Goal: Task Accomplishment & Management: Manage account settings

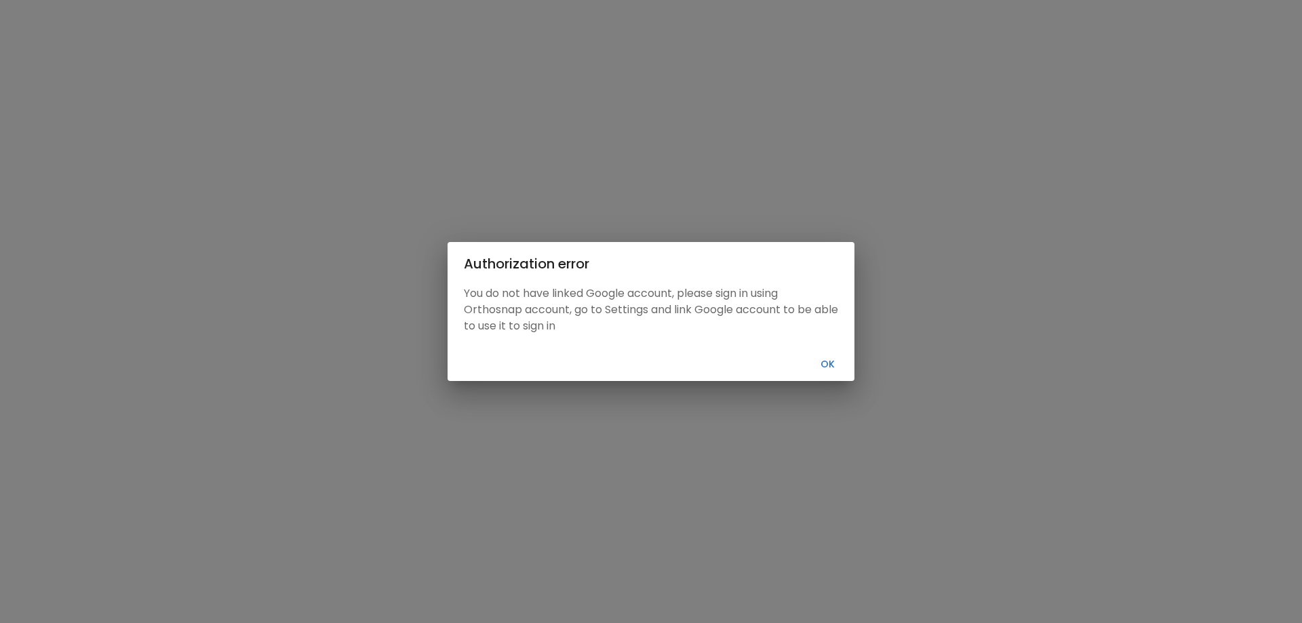
click at [833, 365] on button "Ok" at bounding box center [827, 364] width 43 height 22
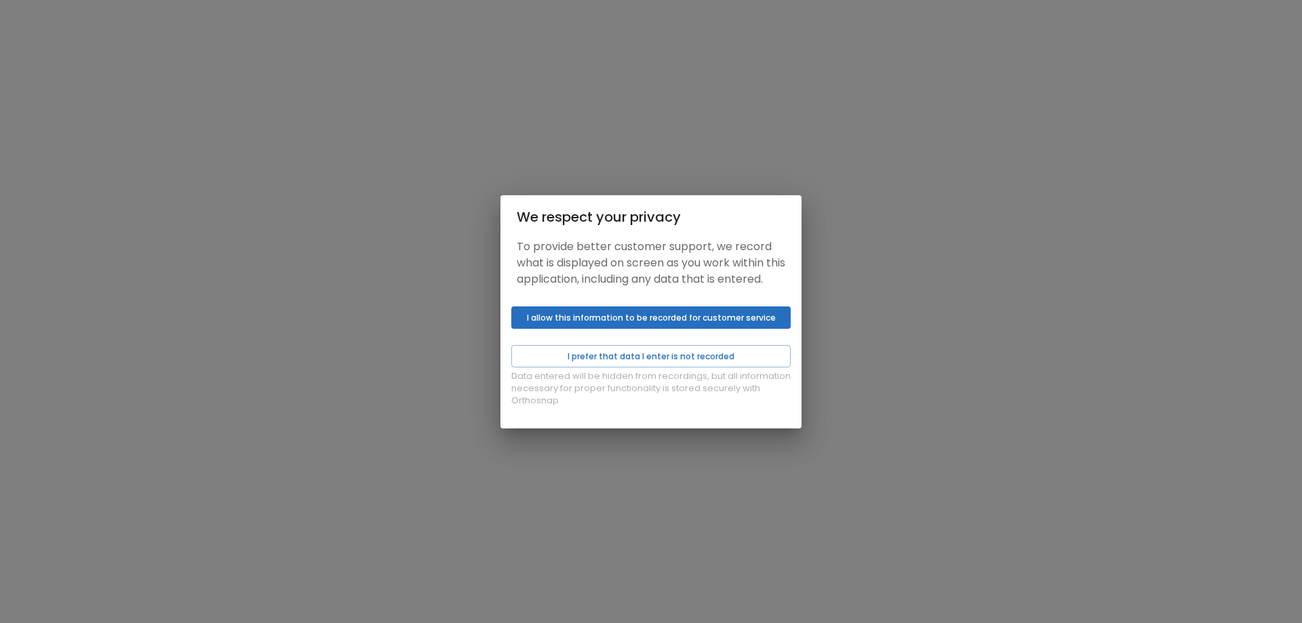
click at [618, 327] on button "I allow this information to be recorded for customer service" at bounding box center [650, 318] width 279 height 22
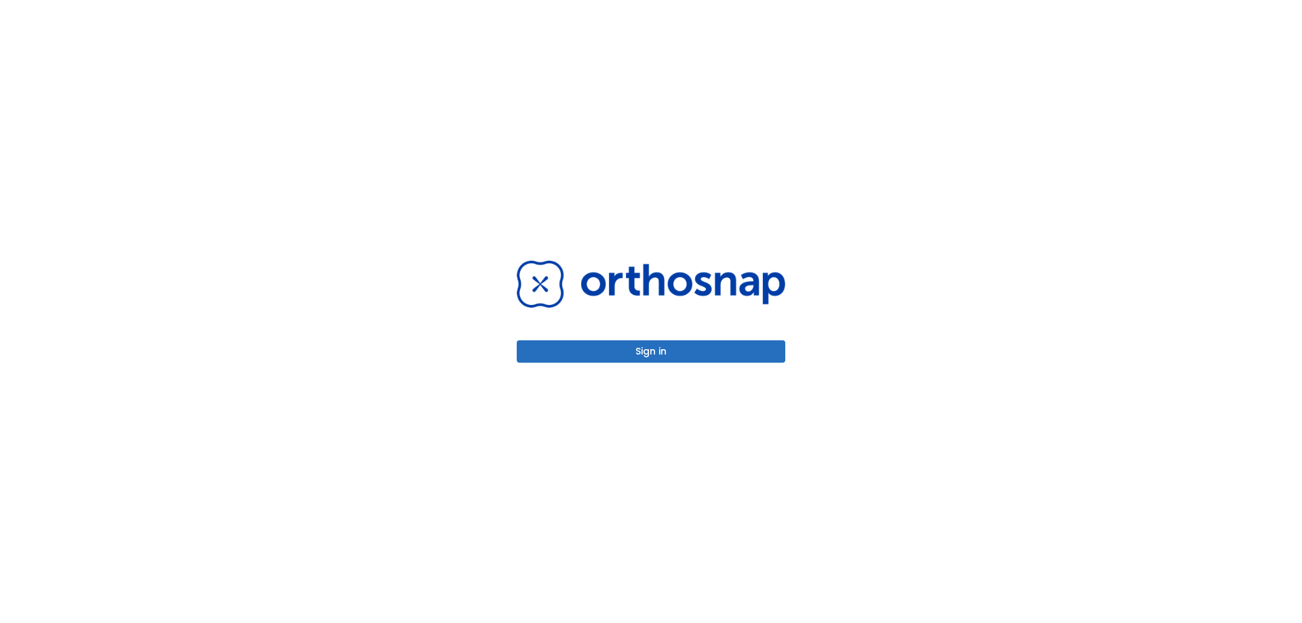
click at [618, 354] on button "Sign in" at bounding box center [651, 351] width 269 height 22
